Goal: Check status

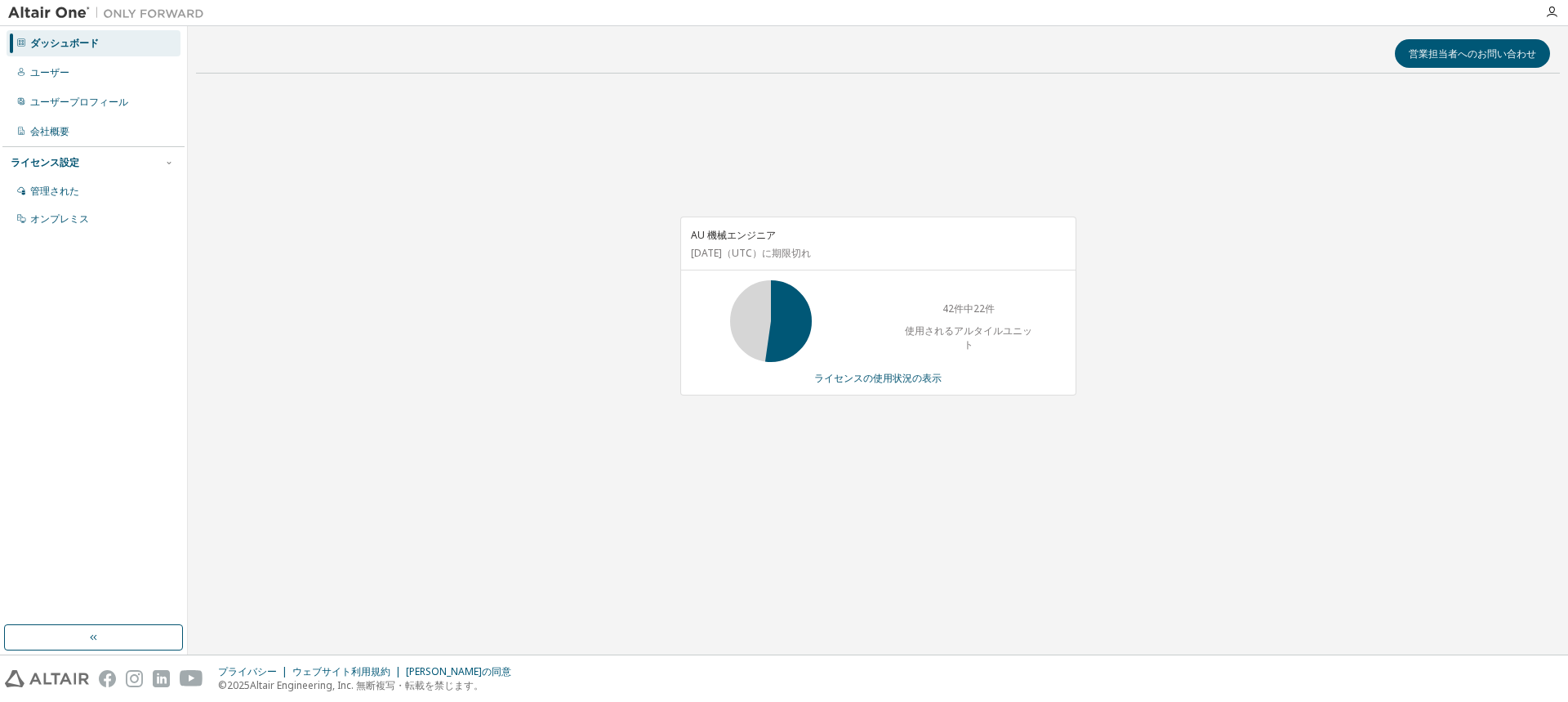
click at [482, 496] on div "AU 機械エンジニア [DATE] （UTC） に期限切れ 42件中22件 使用されるアルタイルユニット ライセンスの使用状況の表示" at bounding box center [878, 314] width 1364 height 455
click at [533, 411] on div "AU 機械エンジニア [DATE] （UTC） に期限切れ 42件中37件 使用されるアルタイルユニット ライセンスの使用状況の表示" at bounding box center [878, 314] width 1364 height 455
drag, startPoint x: 361, startPoint y: 197, endPoint x: 359, endPoint y: 20, distance: 177.0
click at [356, 176] on div "AU 機械エンジニア [DATE] （UTC） に期限切れ 42件中37件 使用されるアルタイルユニット ライセンスの使用状況の表示" at bounding box center [878, 314] width 1364 height 455
click at [361, 510] on div "AU 機械エンジニア [DATE] （UTC） に期限切れ 42件中37件 使用されるアルタイルユニット ライセンスの使用状況の表示" at bounding box center [878, 314] width 1364 height 455
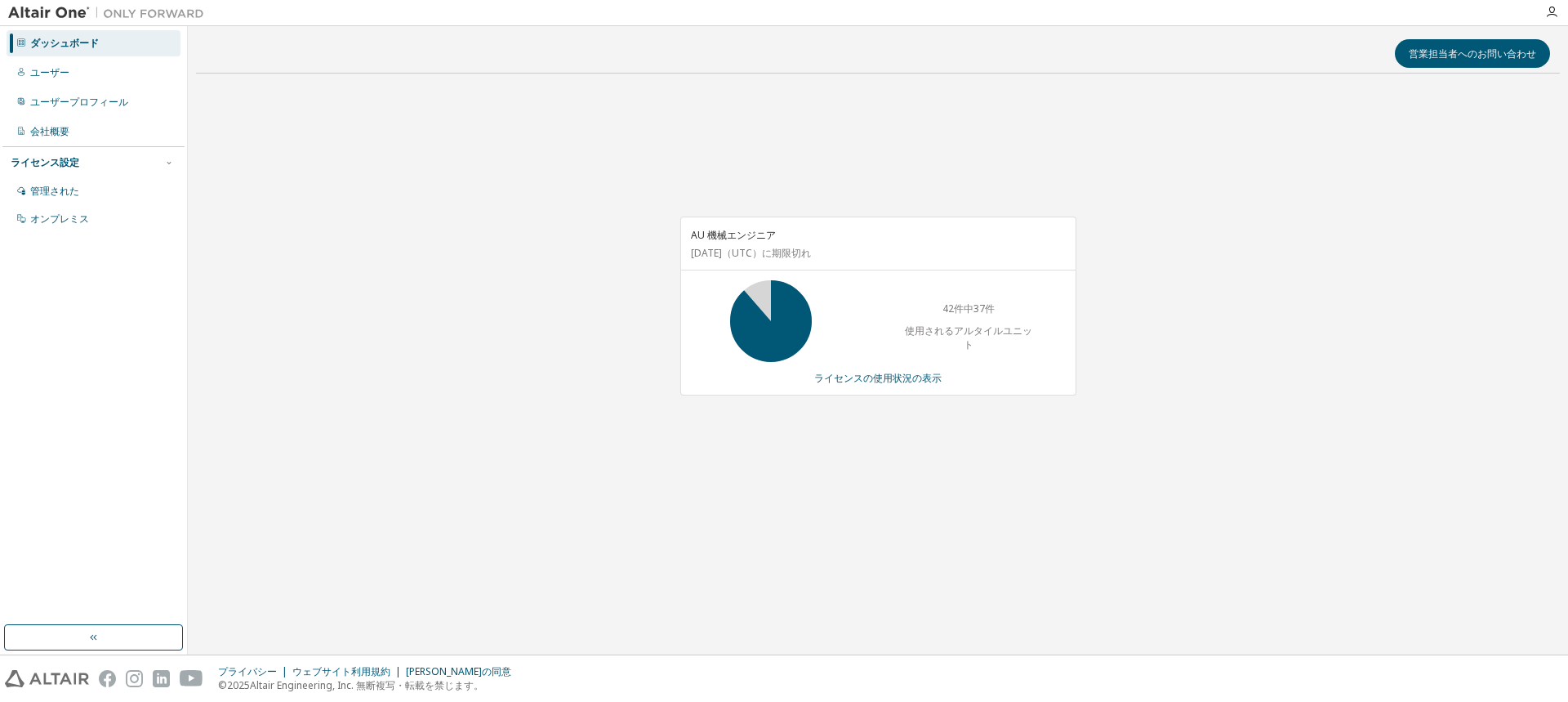
click at [495, 359] on div "AU 機械エンジニア [DATE] （UTC） に期限切れ 42件中37件 使用されるアルタイルユニット ライセンスの使用状況の表示" at bounding box center [878, 314] width 1364 height 455
